Goal: Information Seeking & Learning: Learn about a topic

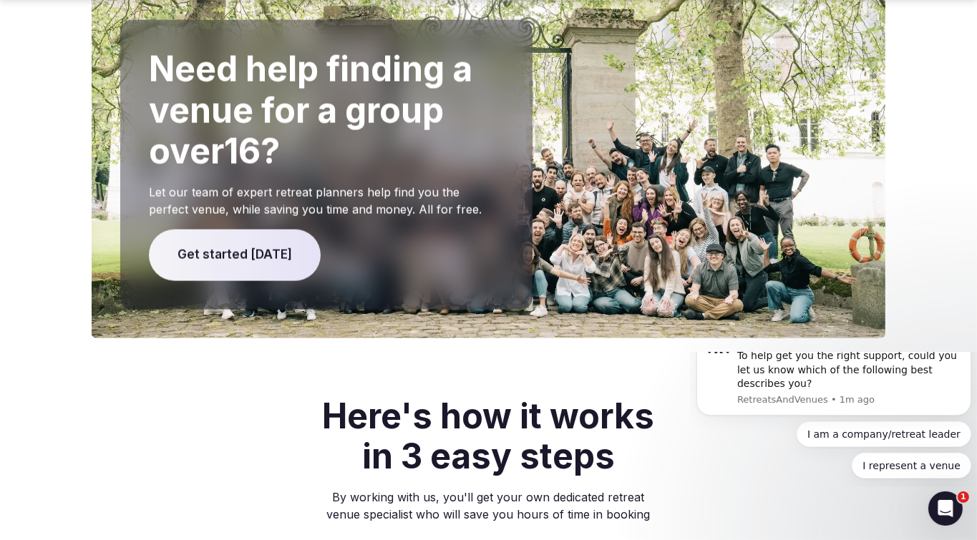
scroll to position [3135, 0]
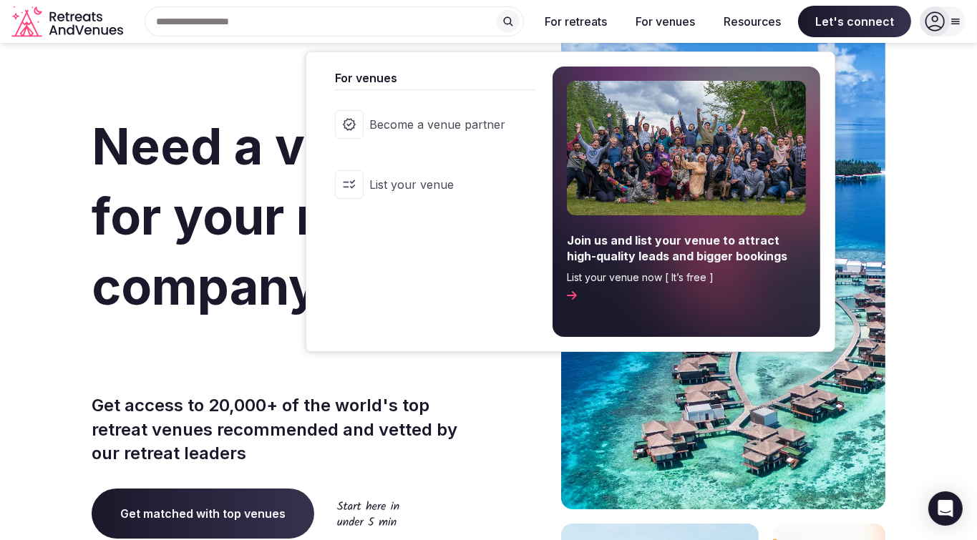
click at [671, 22] on button "For venues" at bounding box center [665, 21] width 82 height 31
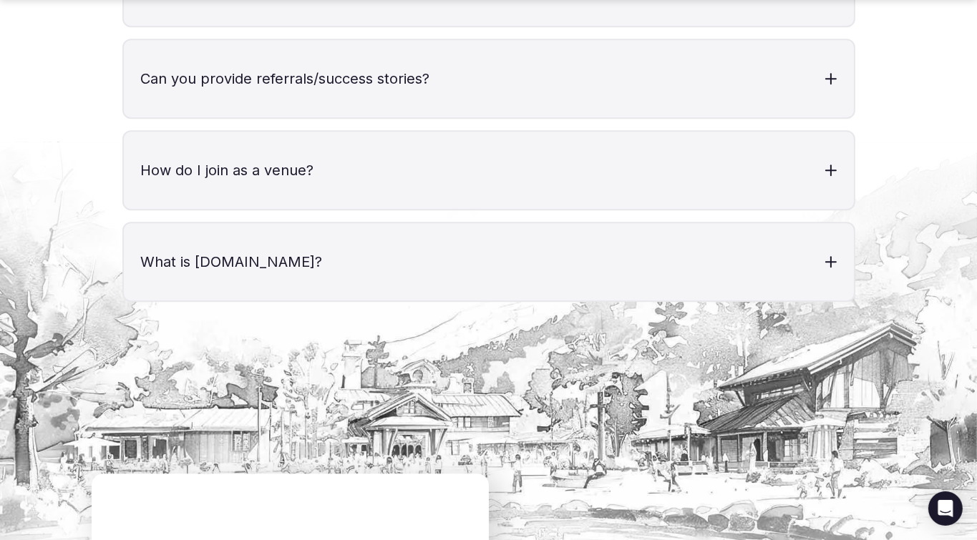
scroll to position [5150, 0]
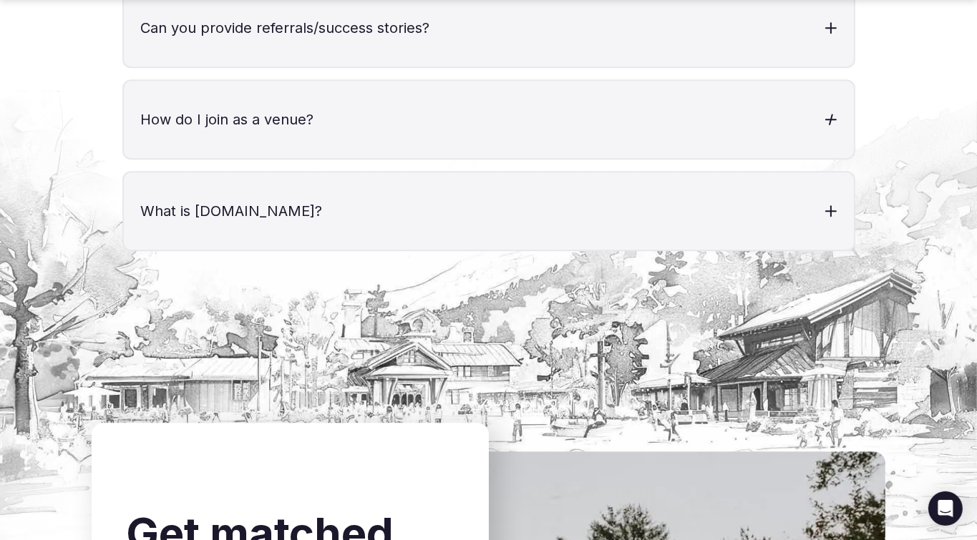
click at [824, 81] on h3 "How do I join as a venue?" at bounding box center [489, 119] width 730 height 77
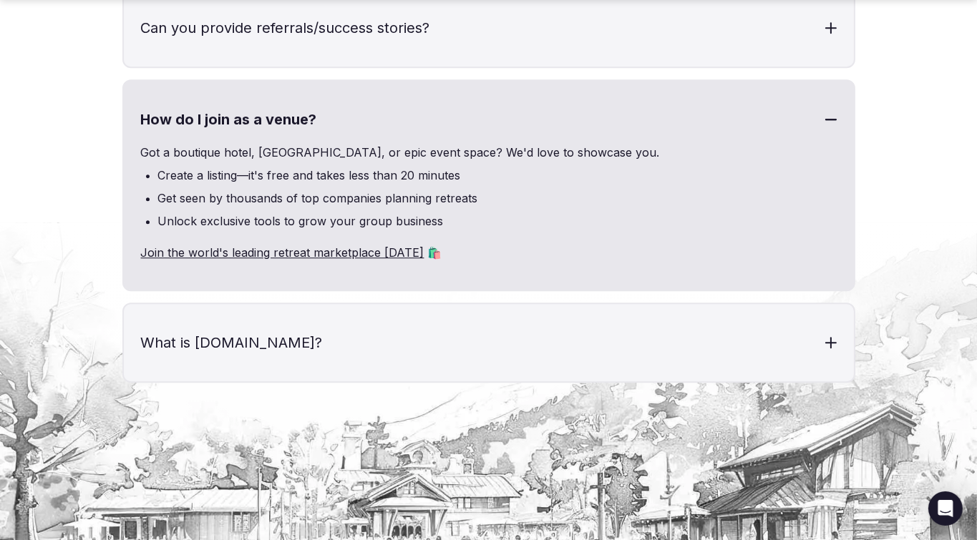
click at [267, 245] on link "Join the world's leading retreat marketplace [DATE]" at bounding box center [282, 252] width 283 height 14
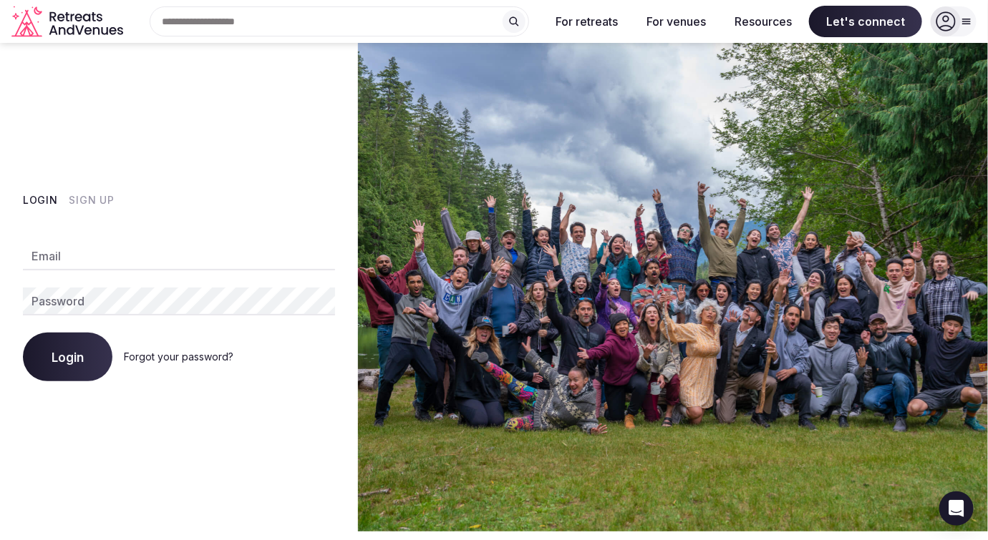
click at [223, 20] on div "Search Popular Destinations Toscana, Italy Riviera Maya, Mexico Indonesia, Bali…" at bounding box center [333, 21] width 409 height 30
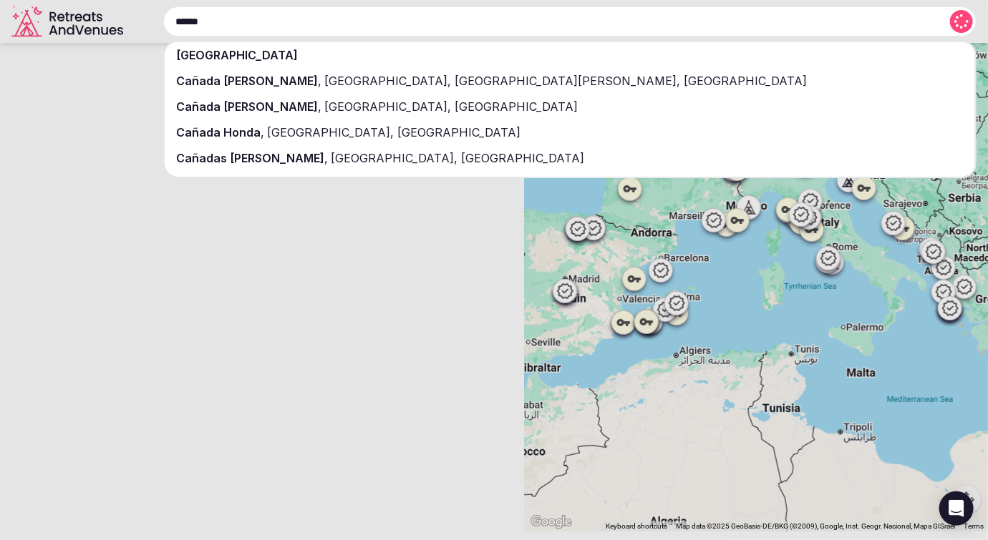
type input "******"
click at [198, 56] on span "[GEOGRAPHIC_DATA]" at bounding box center [237, 55] width 122 height 14
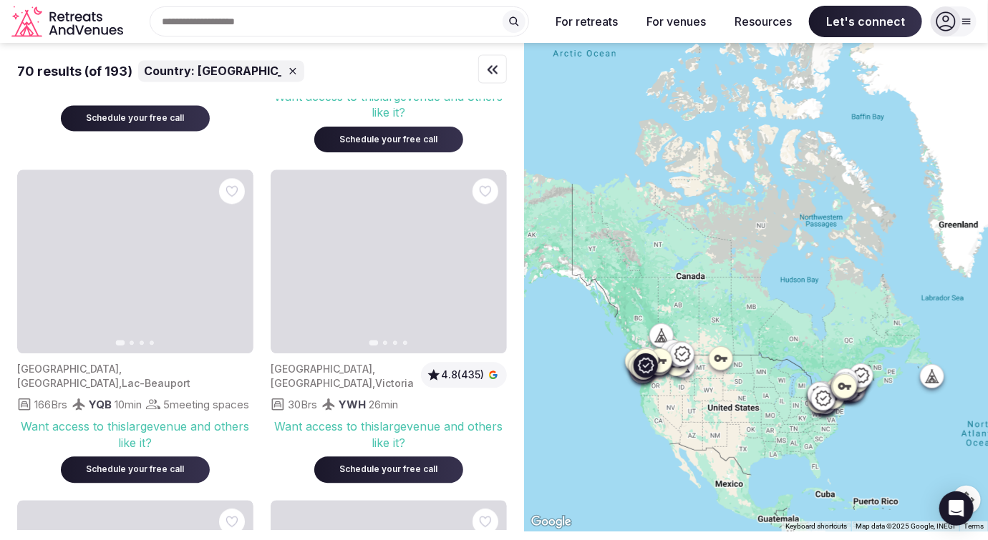
scroll to position [1447, 0]
